Goal: Information Seeking & Learning: Check status

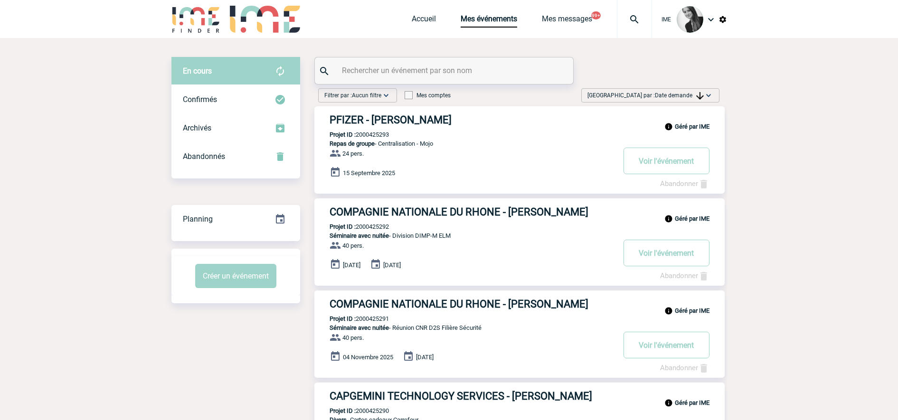
click at [369, 66] on input "text" at bounding box center [445, 71] width 211 height 14
type input "cherifa"
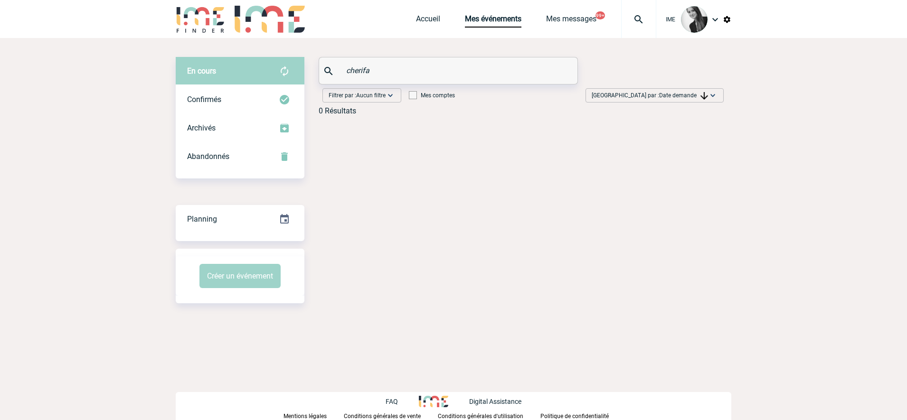
drag, startPoint x: 381, startPoint y: 77, endPoint x: 279, endPoint y: 73, distance: 102.2
click at [279, 73] on div "En cours En cours Confirmés Archivés Abandonnés En cours Confirmés Archivés Aba…" at bounding box center [454, 90] width 556 height 66
type input "cherfi"
click at [416, 16] on link "Accueil" at bounding box center [428, 20] width 24 height 13
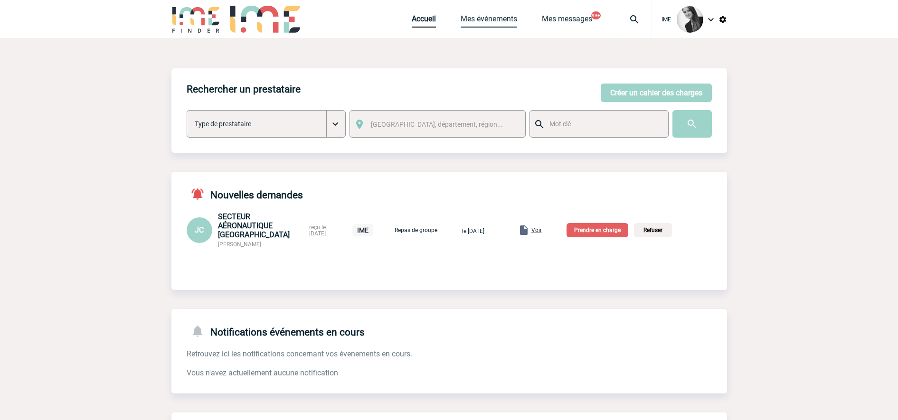
click at [482, 23] on link "Mes événements" at bounding box center [489, 20] width 57 height 13
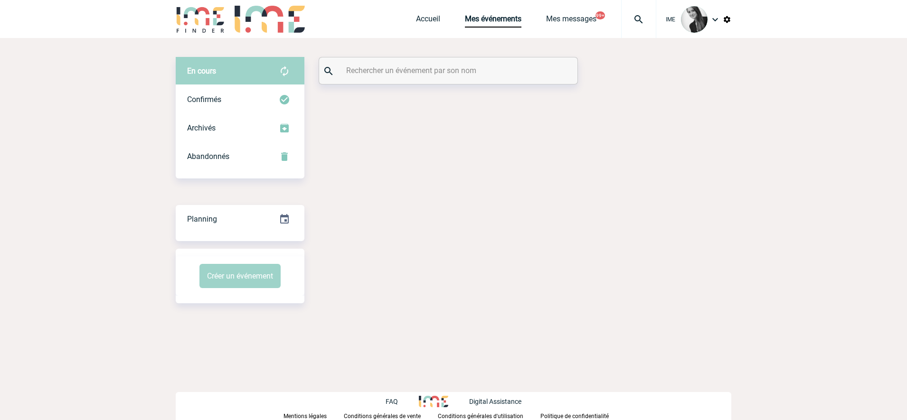
click at [394, 75] on input "text" at bounding box center [449, 71] width 211 height 14
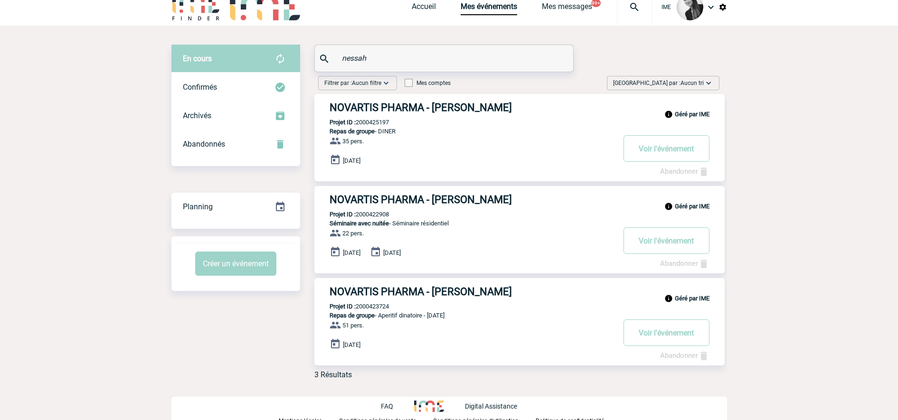
scroll to position [16, 0]
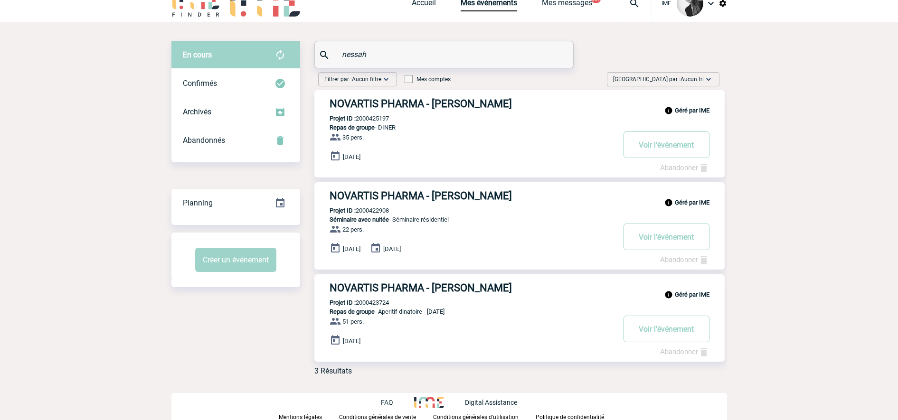
type input "nessah"
click at [369, 206] on div "Géré par IME NOVARTIS PHARMA - Cherifa NESSAH Projet ID : 2000422908 Séminaire …" at bounding box center [519, 225] width 410 height 87
click at [369, 207] on div "Géré par IME NOVARTIS PHARMA - Cherifa NESSAH Projet ID : 2000422908 Séminaire …" at bounding box center [519, 225] width 410 height 87
click at [369, 210] on p "Projet ID : 2000422908" at bounding box center [351, 210] width 75 height 7
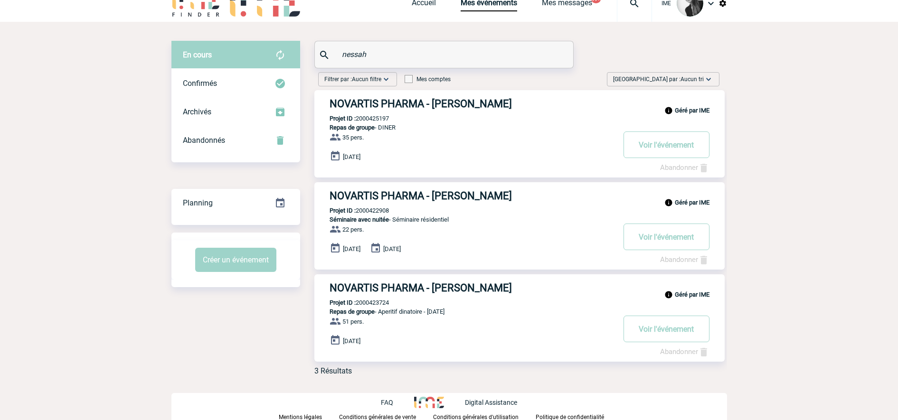
copy p "2000422908"
drag, startPoint x: 394, startPoint y: 210, endPoint x: 357, endPoint y: 214, distance: 37.3
click at [357, 214] on div "Géré par IME NOVARTIS PHARMA - Cherifa NESSAH Projet ID : 2000422908 Séminaire …" at bounding box center [519, 225] width 410 height 87
copy p "2000422908"
click at [430, 4] on link "Accueil" at bounding box center [424, 4] width 24 height 13
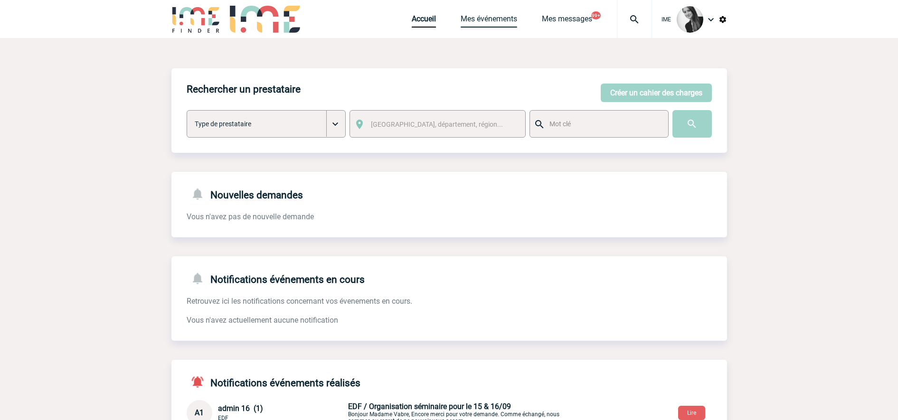
click at [483, 22] on link "Mes événements" at bounding box center [489, 20] width 57 height 13
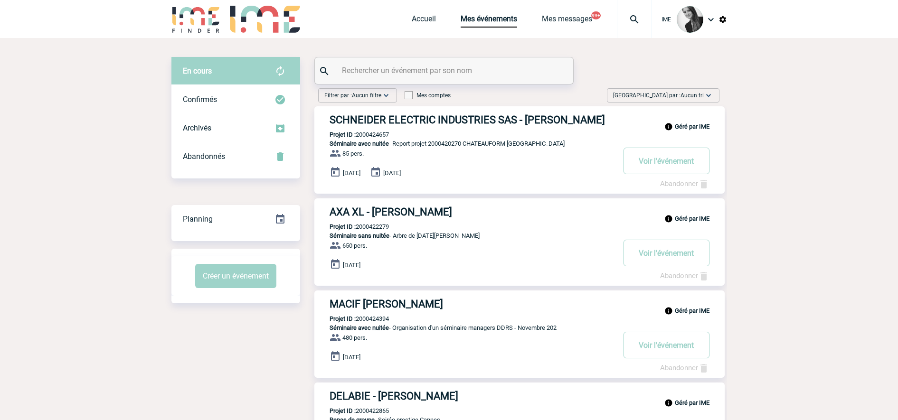
paste input "2000422908"
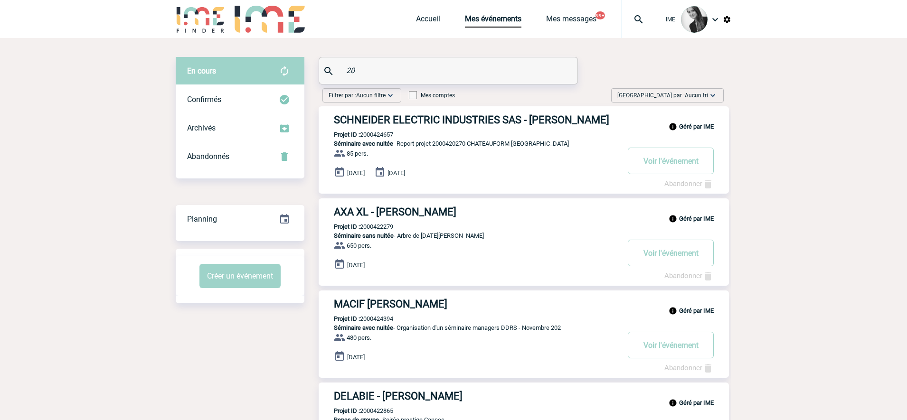
type input "2"
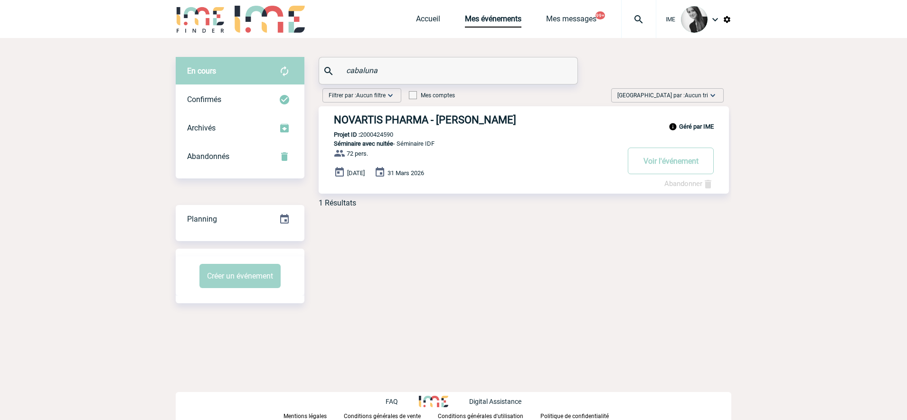
type input "cabaluna"
click at [374, 132] on p "Projet ID : 2000424590" at bounding box center [356, 134] width 75 height 7
copy p "2000424590"
click at [374, 132] on p "Projet ID : 2000424590" at bounding box center [356, 134] width 75 height 7
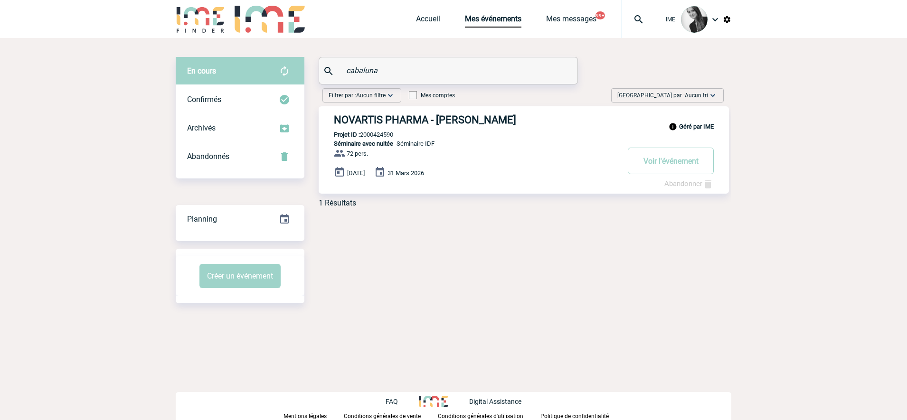
drag, startPoint x: 400, startPoint y: 136, endPoint x: 363, endPoint y: 135, distance: 37.1
click at [363, 135] on div "Géré par IME NOVARTIS PHARMA - Julie CABALUNA Projet ID : 2000424590 Séminaire …" at bounding box center [524, 149] width 410 height 87
copy p "2000424590"
click at [462, 235] on div "En cours En cours Confirmés Archivés Abandonnés En cours Confirmés Archivés Aba…" at bounding box center [454, 180] width 556 height 284
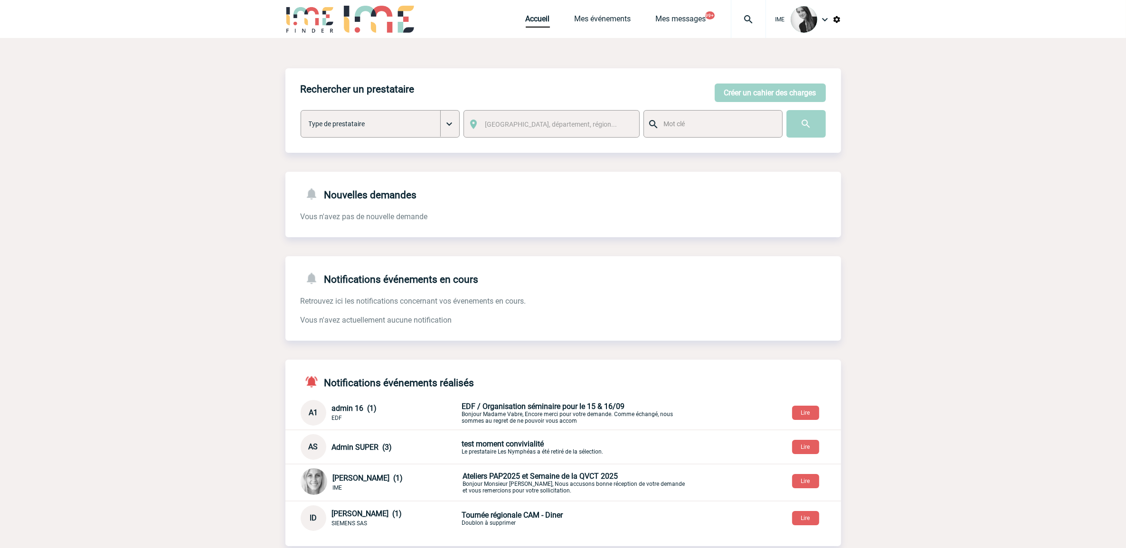
click at [594, 10] on div "Accueil Mes événements Mes messages 99+ Projet, client Projet, client" at bounding box center [646, 19] width 240 height 38
click at [590, 22] on link "Mes événements" at bounding box center [603, 20] width 57 height 13
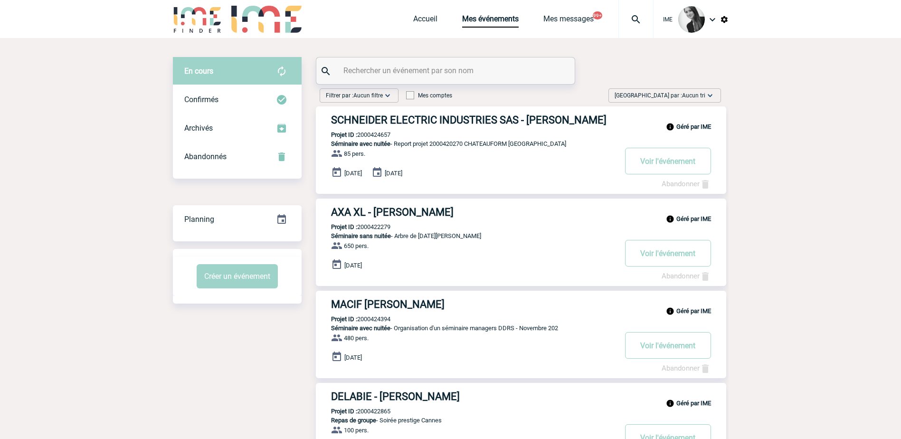
click at [700, 91] on span "[GEOGRAPHIC_DATA] par : Aucun tri" at bounding box center [660, 95] width 91 height 9
drag, startPoint x: 695, startPoint y: 165, endPoint x: 742, endPoint y: 197, distance: 56.5
click at [695, 165] on div "Date demande" at bounding box center [680, 167] width 81 height 14
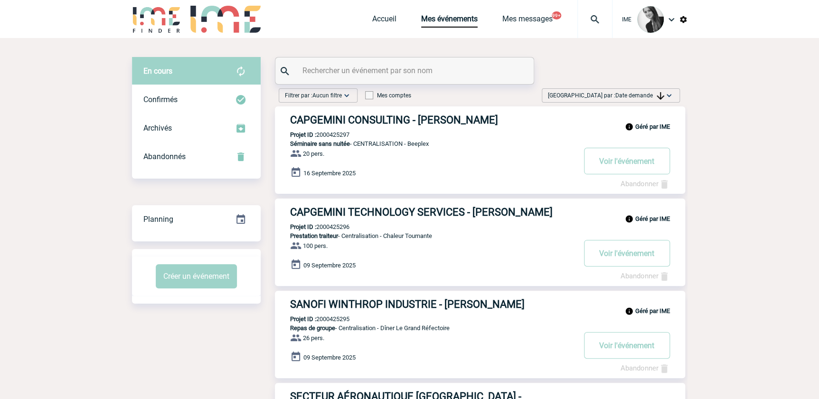
drag, startPoint x: 647, startPoint y: 93, endPoint x: 640, endPoint y: 158, distance: 65.0
click at [647, 95] on span "Date demande" at bounding box center [639, 95] width 49 height 7
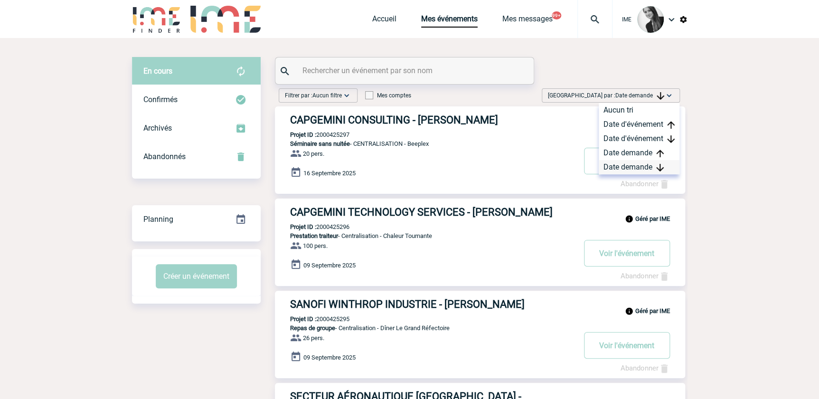
click at [635, 163] on div "Date demande" at bounding box center [639, 167] width 81 height 14
